Goal: Use online tool/utility: Utilize a website feature to perform a specific function

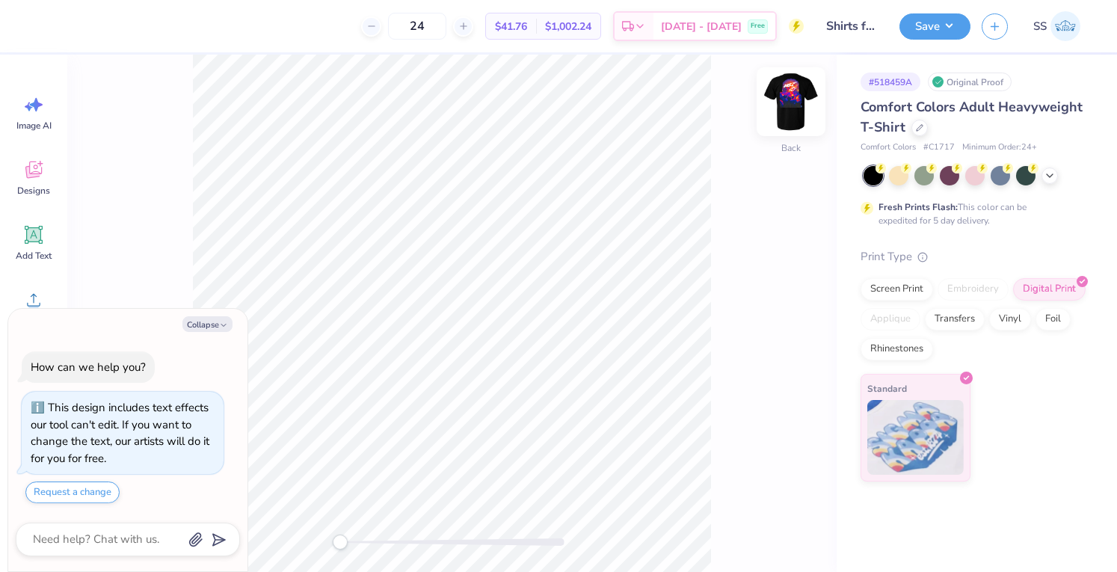
click at [794, 95] on img at bounding box center [791, 102] width 60 height 60
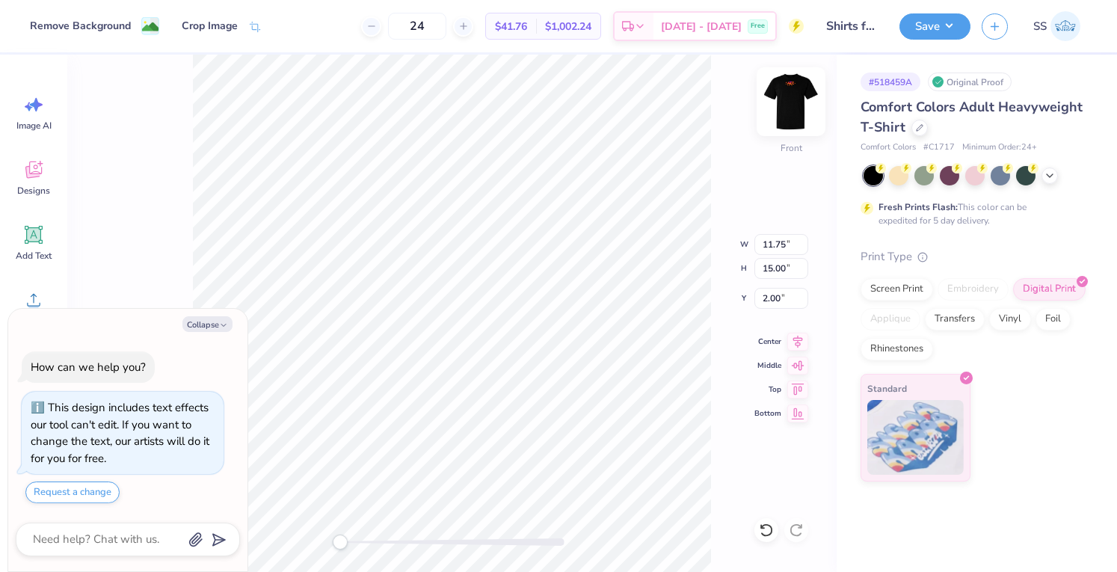
type textarea "x"
type input "12.75"
type input "16.28"
type textarea "x"
type input "7.80"
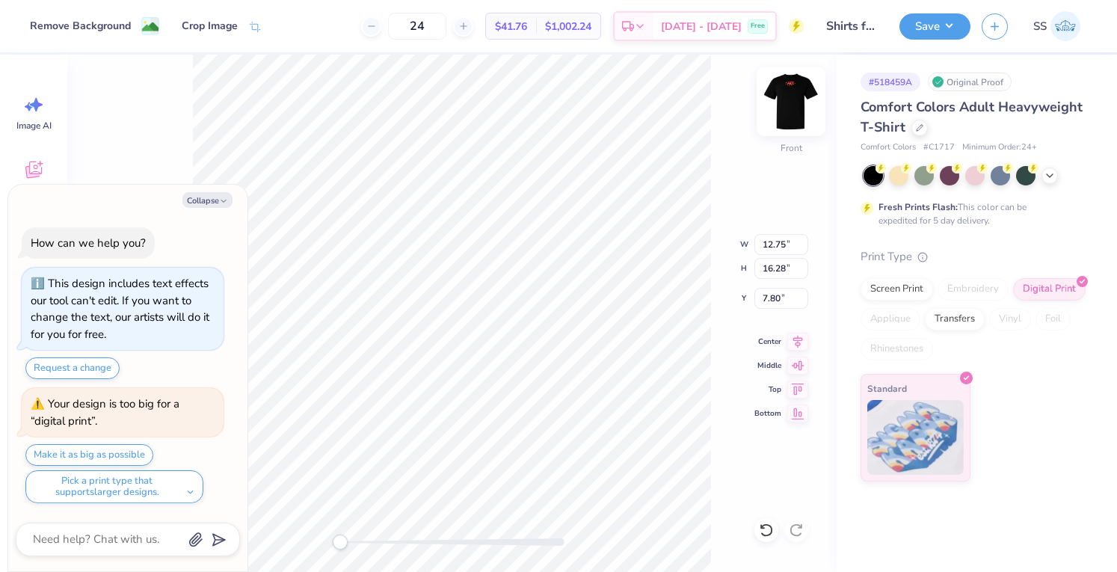
type textarea "x"
type input "13.39"
type input "17.10"
type input "3.00"
type textarea "x"
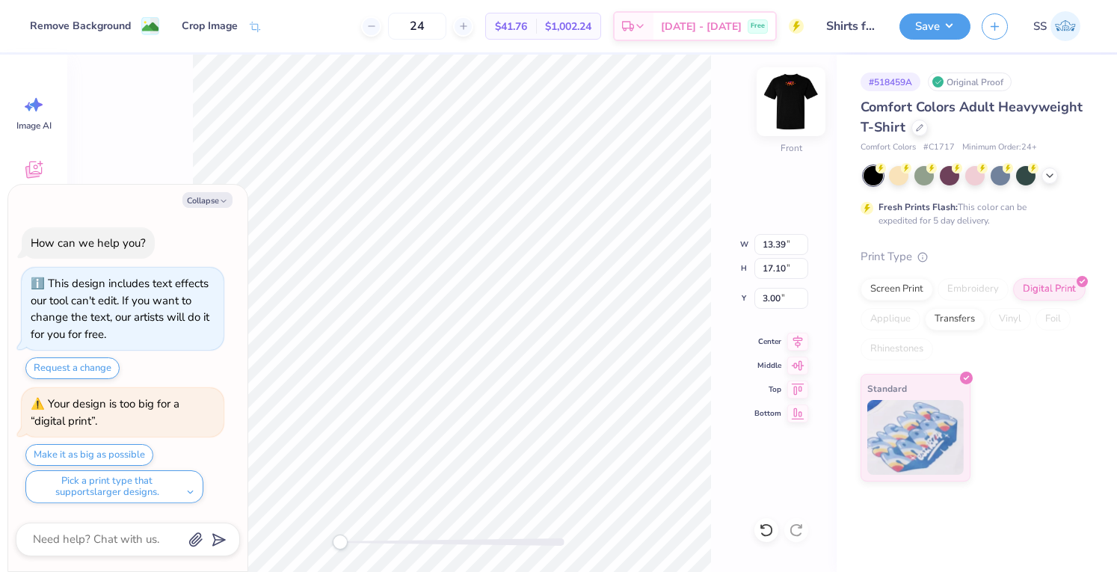
type input "13.92"
type input "17.78"
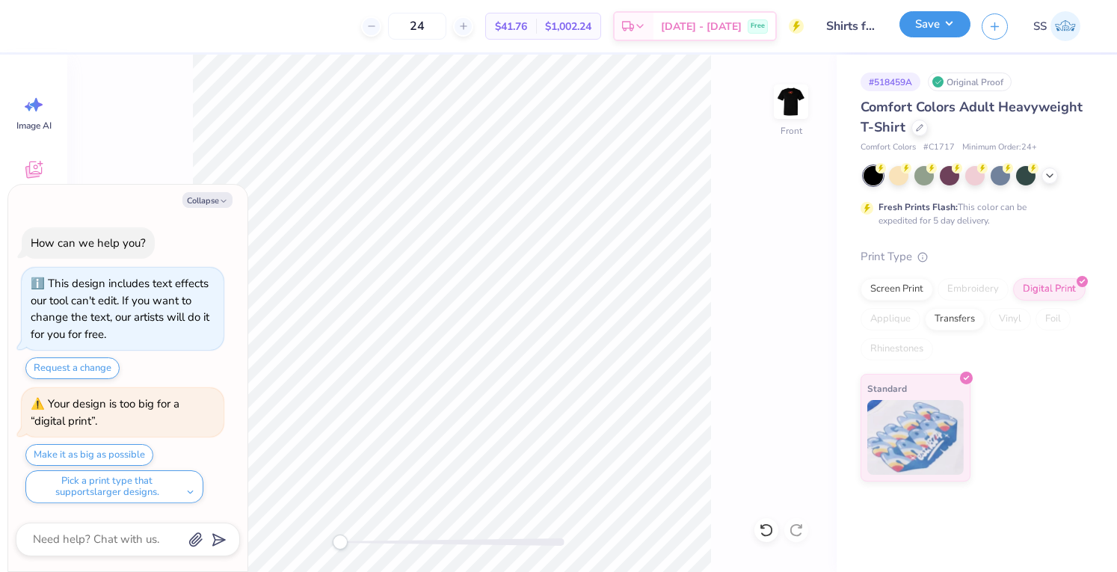
click at [943, 17] on button "Save" at bounding box center [934, 24] width 71 height 26
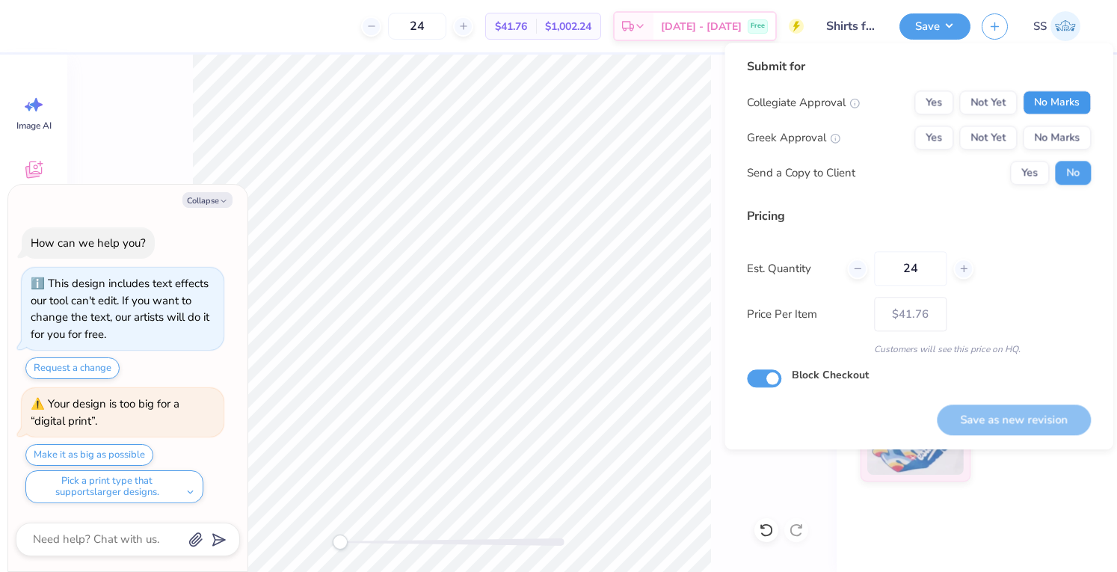
click at [1048, 95] on button "No Marks" at bounding box center [1056, 102] width 68 height 24
click at [1054, 125] on div "Collegiate Approval Yes Not Yet No Marks Greek Approval Yes Not Yet No Marks Se…" at bounding box center [919, 137] width 344 height 94
click at [1053, 146] on button "No Marks" at bounding box center [1056, 138] width 68 height 24
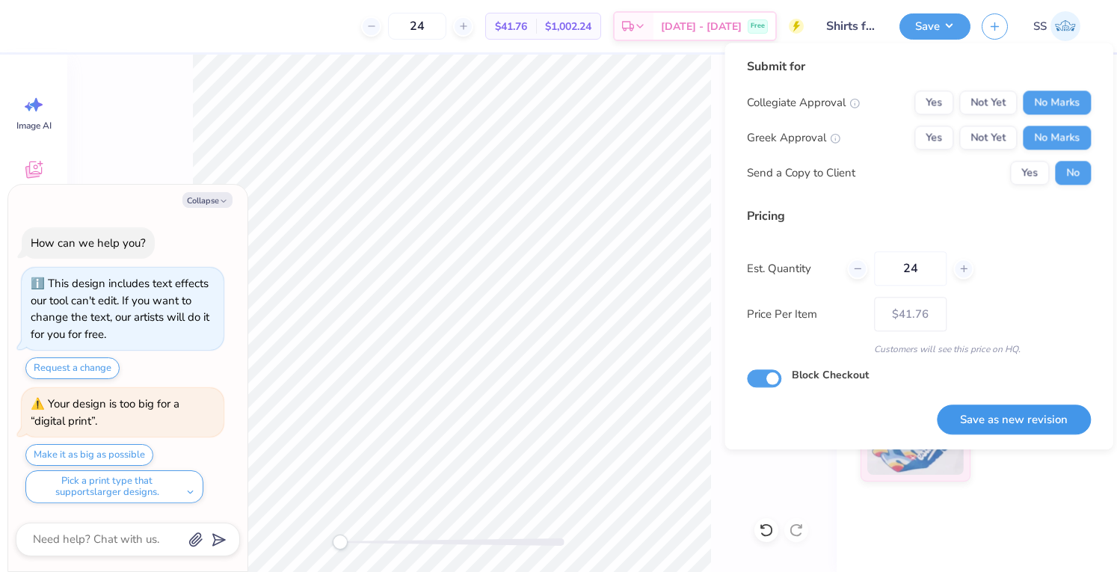
click at [1024, 422] on button "Save as new revision" at bounding box center [1013, 419] width 154 height 31
type textarea "x"
type input "– –"
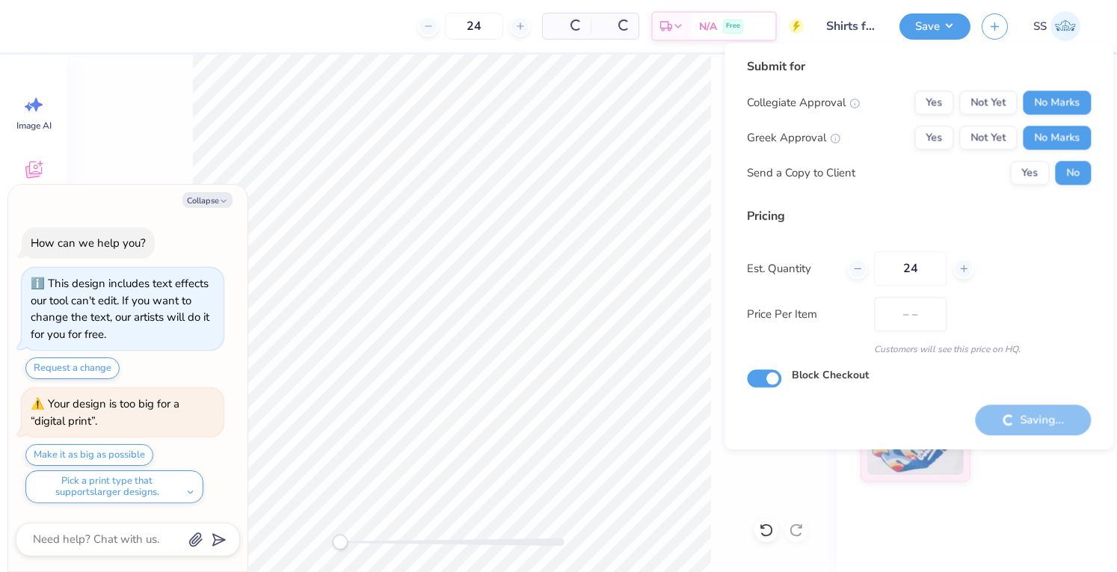
type textarea "x"
type input "$41.76"
type textarea "x"
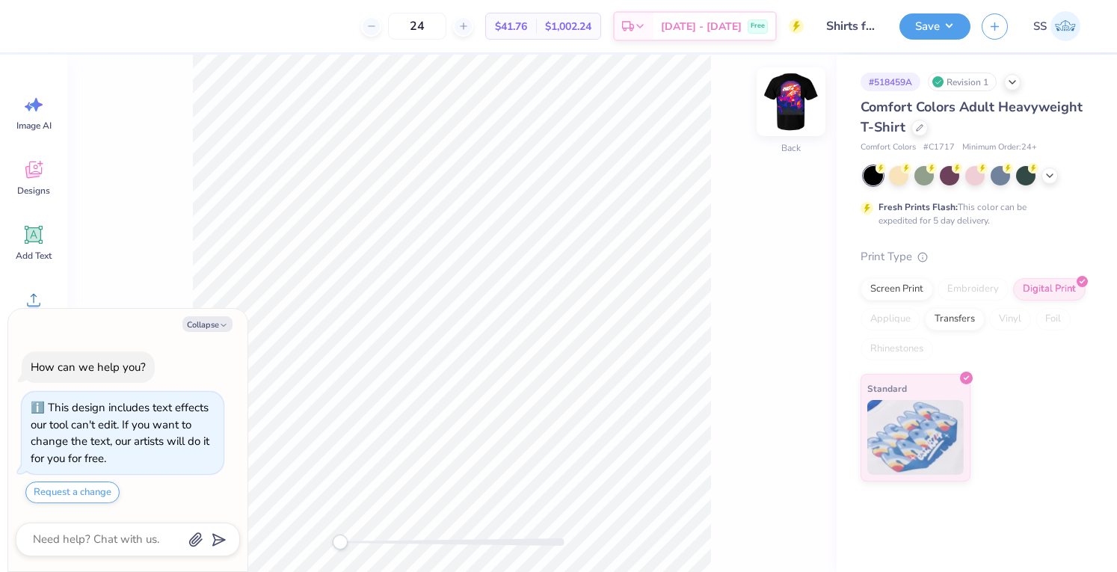
click at [795, 96] on img at bounding box center [791, 102] width 60 height 60
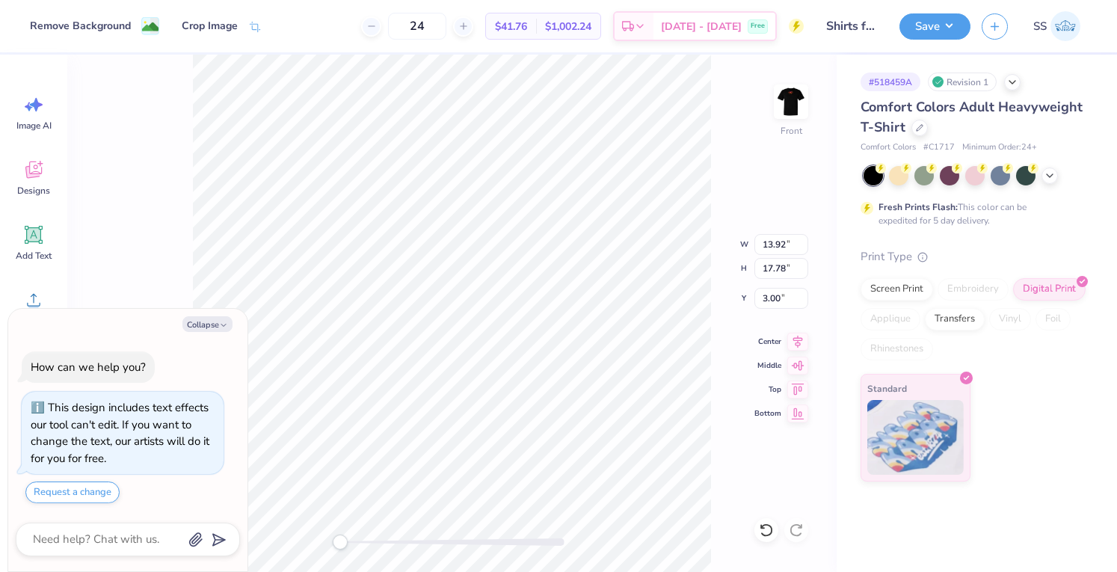
type textarea "x"
type input "9.22"
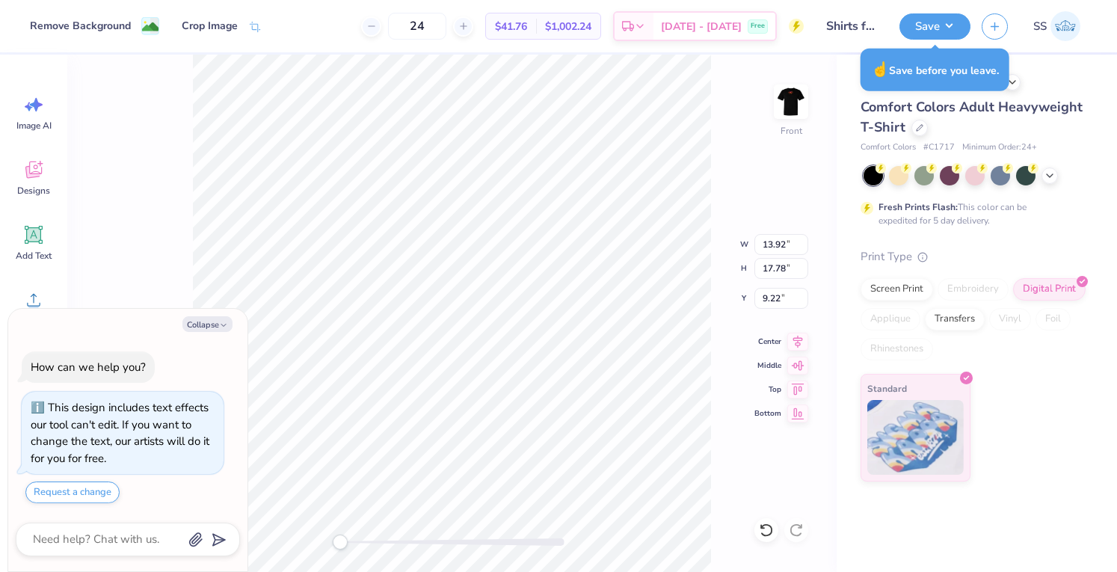
type textarea "x"
